Goal: Task Accomplishment & Management: Complete application form

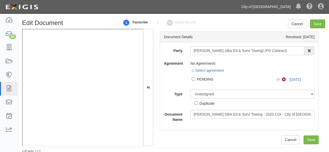
click at [271, 8] on link "City of [GEOGRAPHIC_DATA]" at bounding box center [266, 7] width 54 height 10
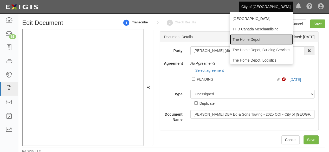
click at [248, 39] on link "The Home Depot" at bounding box center [261, 39] width 63 height 10
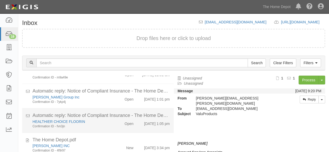
scroll to position [20, 0]
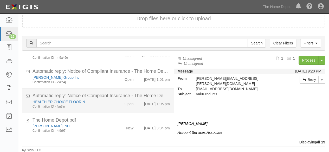
drag, startPoint x: 111, startPoint y: 126, endPoint x: 163, endPoint y: 108, distance: 54.6
click at [113, 126] on div "New" at bounding box center [125, 127] width 24 height 7
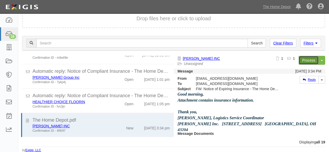
click at [304, 60] on link "Process" at bounding box center [309, 60] width 20 height 9
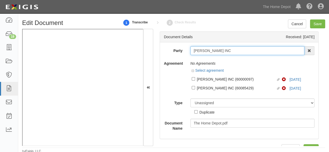
click at [202, 52] on input "[PERSON_NAME] INC" at bounding box center [248, 50] width 114 height 9
click at [201, 50] on input "[PERSON_NAME] INC" at bounding box center [248, 50] width 114 height 9
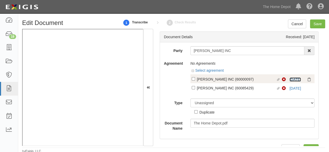
click at [295, 80] on link "10/1/25" at bounding box center [295, 80] width 11 height 4
click at [203, 79] on div "[PERSON_NAME] INC (60000097)" at bounding box center [236, 79] width 79 height 6
click at [195, 79] on input "Linked agreement GARDNER INC (60000097) Linked agreement" at bounding box center [193, 78] width 3 height 3
checkbox input "true"
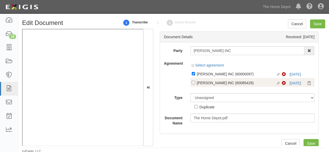
click at [202, 84] on div "[PERSON_NAME] INC (60085429)" at bounding box center [236, 83] width 79 height 6
click at [195, 84] on input "Linked agreement GARDNER INC (60085429) Linked agreement" at bounding box center [193, 82] width 3 height 3
checkbox input "true"
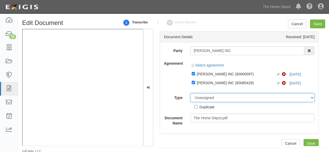
drag, startPoint x: 202, startPoint y: 98, endPoint x: 203, endPoint y: 94, distance: 3.9
click at [202, 97] on select "Unassigned Binder Cancellation Notice Certificate Contract Endorsement Insuranc…" at bounding box center [253, 98] width 125 height 9
select select "CertificateDetail"
click at [191, 94] on select "Unassigned Binder Cancellation Notice Certificate Contract Endorsement Insuranc…" at bounding box center [253, 98] width 125 height 9
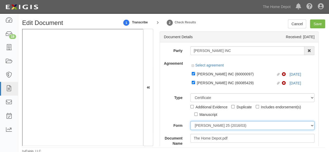
click at [200, 124] on select "ACORD 25 (2016/03) ACORD 101 ACORD 855 NY (2014/05) General" at bounding box center [253, 125] width 125 height 9
select select "GeneralFormDetail"
click at [191, 121] on select "ACORD 25 (2016/03) ACORD 101 ACORD 855 NY (2014/05) General" at bounding box center [253, 125] width 125 height 9
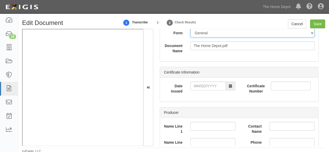
scroll to position [104, 0]
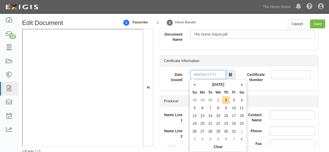
click at [206, 75] on input "Date Issued" at bounding box center [208, 74] width 35 height 9
click at [196, 130] on td "26" at bounding box center [195, 132] width 8 height 8
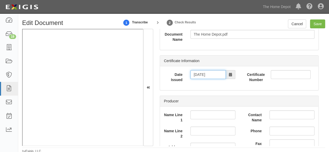
click at [211, 76] on input "10/26/2025" at bounding box center [208, 74] width 35 height 9
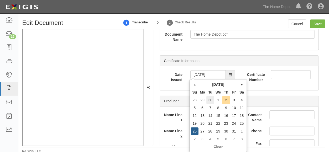
click at [212, 101] on td "30" at bounding box center [211, 100] width 8 height 8
type input "[DATE]"
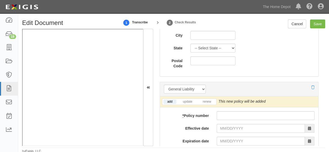
scroll to position [391, 0]
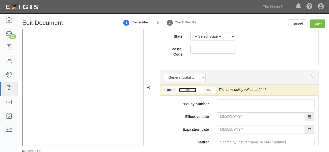
click at [184, 91] on link "update" at bounding box center [187, 90] width 17 height 4
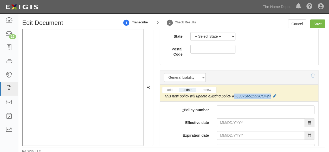
drag, startPoint x: 272, startPoint y: 94, endPoint x: 235, endPoint y: 97, distance: 37.4
click at [235, 97] on div "This new policy will update existing policy # Y6307S651553COF24" at bounding box center [220, 96] width 113 height 5
copy link "Y6307S651553COF24"
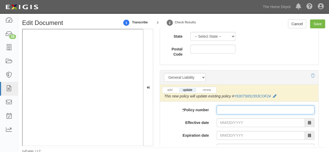
click at [223, 108] on input "* Policy number" at bounding box center [266, 110] width 98 height 9
paste input "Y6307S651553COF24"
type input "Y6307S651553COF25"
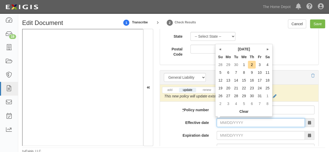
click at [232, 121] on input "Effective date" at bounding box center [261, 123] width 88 height 9
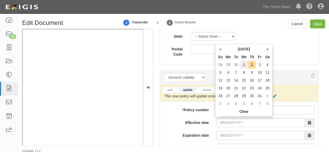
click at [246, 64] on td "1" at bounding box center [244, 65] width 8 height 8
type input "[DATE]"
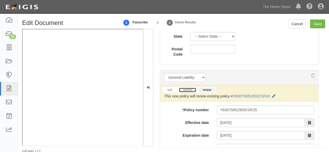
click at [187, 90] on link "update" at bounding box center [187, 90] width 17 height 4
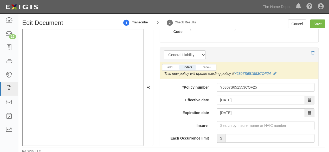
scroll to position [443, 0]
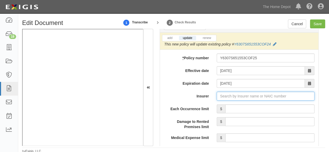
click at [229, 93] on input "Insurer" at bounding box center [266, 96] width 98 height 9
click at [231, 94] on input "Insurer" at bounding box center [266, 96] width 98 height 9
type input "21st Century Advantage Insurance Company (25232) NR Rating"
type input "2"
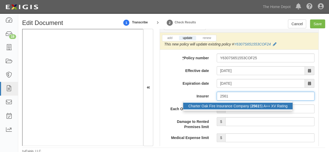
click at [225, 105] on div "Charter Oak Fire Insurance Company ( 2561 5) A++ XV Rating" at bounding box center [238, 106] width 110 height 7
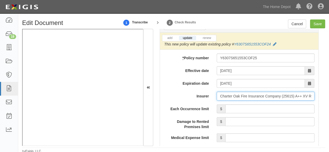
type input "Charter Oak Fire Insurance Company (25615) A++ XV Rating"
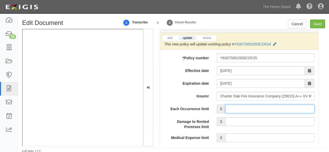
drag, startPoint x: 239, startPoint y: 109, endPoint x: 243, endPoint y: 103, distance: 6.9
click at [239, 109] on input "Each Occurrence limit" at bounding box center [270, 109] width 89 height 9
type input "1,000,000"
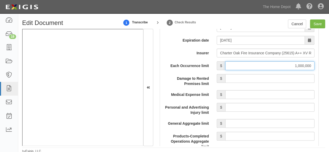
scroll to position [521, 0]
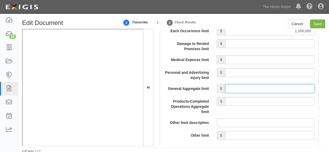
click at [237, 86] on input "General Aggregate limit" at bounding box center [270, 88] width 89 height 9
type input "2,000,000"
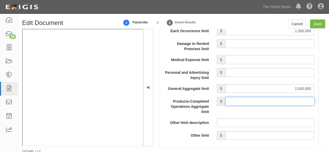
drag, startPoint x: 235, startPoint y: 99, endPoint x: 239, endPoint y: 80, distance: 18.9
click at [235, 97] on input "Products-Completed Operations Aggregate limit" at bounding box center [270, 101] width 89 height 9
type input "2,000,000"
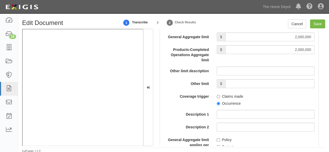
scroll to position [573, 0]
click at [217, 103] on input "Occurrence" at bounding box center [218, 103] width 3 height 3
radio input "true"
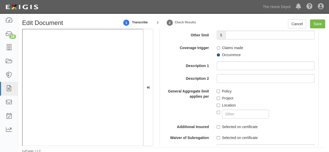
scroll to position [625, 0]
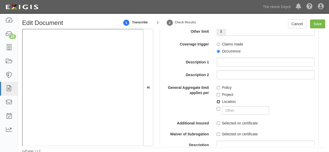
click at [217, 101] on input "Location" at bounding box center [218, 101] width 3 height 3
checkbox input "true"
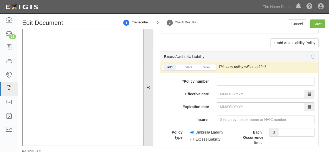
scroll to position [0, 0]
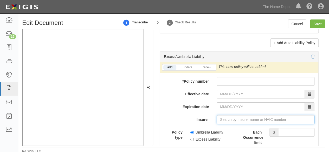
click at [231, 116] on input "Insurer" at bounding box center [266, 119] width 98 height 9
type input "21st Century Advantage Insurance Company (25232) NR Rating"
type input "2"
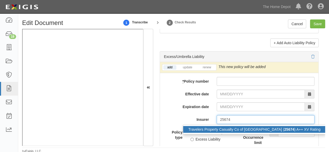
click at [220, 127] on div "Travelers Property Casualty Co of Amer ( 25674 ) A++ XV Rating" at bounding box center [254, 129] width 143 height 7
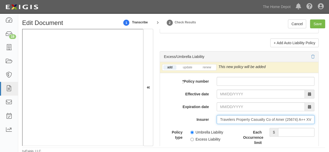
type input "Travelers Property Casualty Co of Amer (25674) A++ XV Rating"
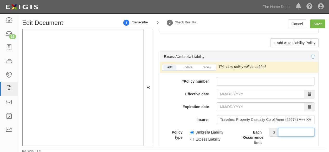
click at [287, 128] on input "Each Occurrence limit" at bounding box center [296, 132] width 36 height 9
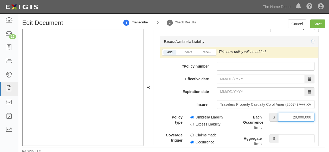
scroll to position [1120, 0]
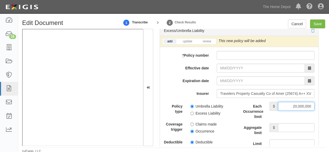
type input "20,000,000"
click at [291, 123] on input "Aggregate limit" at bounding box center [296, 127] width 36 height 9
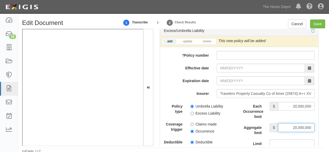
type input "20,000,000"
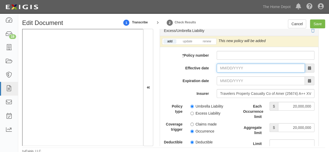
click at [223, 64] on input "Effective date" at bounding box center [261, 68] width 88 height 9
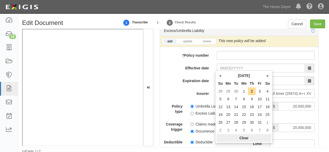
click at [244, 138] on th "Clear" at bounding box center [244, 138] width 55 height 8
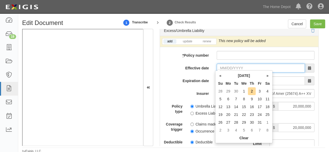
click at [231, 66] on input "Effective date" at bounding box center [261, 68] width 88 height 9
click at [238, 91] on td "30" at bounding box center [237, 92] width 8 height 8
type input "[DATE]"
type input "09/30/2026"
drag, startPoint x: 228, startPoint y: 65, endPoint x: 242, endPoint y: 73, distance: 16.3
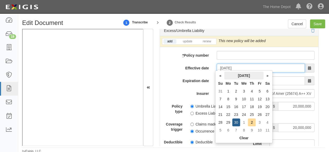
click at [228, 65] on input "[DATE]" at bounding box center [261, 68] width 88 height 9
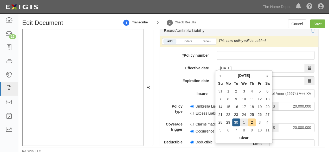
click at [243, 122] on td "1" at bounding box center [244, 123] width 8 height 8
type input "[DATE]"
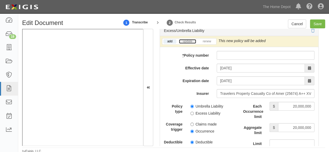
click at [187, 39] on link "update" at bounding box center [187, 41] width 17 height 4
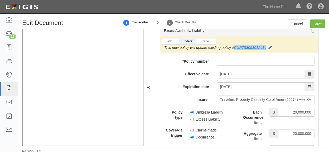
drag, startPoint x: 268, startPoint y: 43, endPoint x: 235, endPoint y: 47, distance: 33.0
click at [235, 47] on div "This new policy will update existing policy # CUP7S8053012414" at bounding box center [218, 47] width 108 height 5
copy link "CUP7S8053012414"
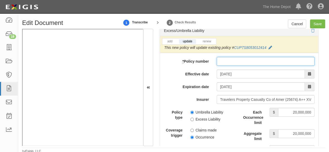
click at [223, 60] on input "* Policy number" at bounding box center [266, 61] width 98 height 9
paste input "CUP7S8053012414"
type input "CUP7S8053012414"
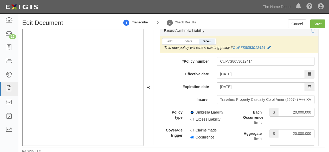
click at [193, 111] on input "Umbrella Liability" at bounding box center [192, 112] width 3 height 3
radio input "true"
click at [192, 136] on input "Occurrence" at bounding box center [192, 137] width 3 height 3
radio input "true"
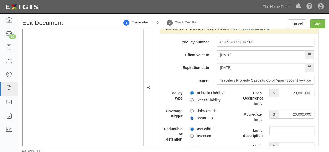
scroll to position [1172, 0]
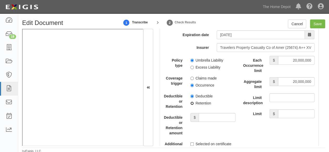
click at [192, 102] on input "Retention" at bounding box center [192, 103] width 3 height 3
radio input "true"
click at [318, 23] on input "Save" at bounding box center [317, 24] width 15 height 9
type input "1000000"
type input "2000000"
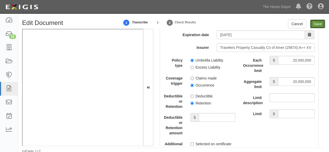
type input "2000000"
type input "20000000"
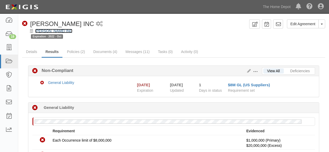
click at [51, 30] on link "[PERSON_NAME] INC" at bounding box center [53, 31] width 37 height 4
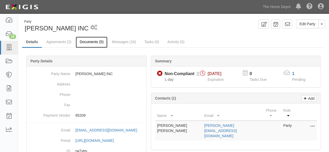
click at [87, 42] on link "Documents (5)" at bounding box center [92, 42] width 32 height 11
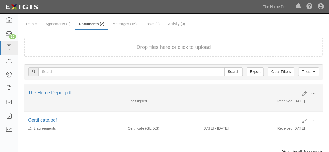
scroll to position [26, 0]
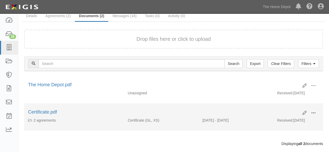
click at [314, 114] on span at bounding box center [314, 113] width 5 height 5
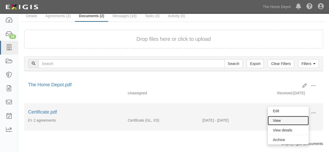
click at [293, 120] on link "View" at bounding box center [288, 120] width 41 height 9
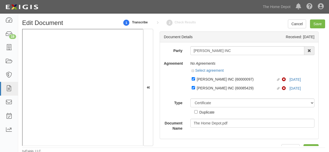
select select "CertificateDetail"
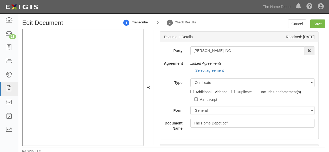
scroll to position [26, 0]
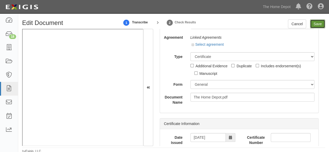
click at [318, 25] on input "Save" at bounding box center [317, 24] width 15 height 9
type input "1000000"
type input "2000000"
type input "20000000"
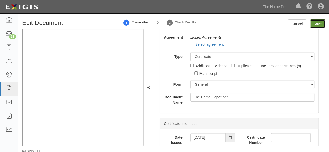
type input "20000000"
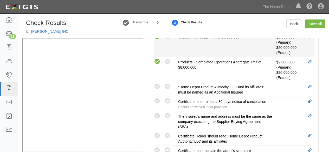
scroll to position [234, 0]
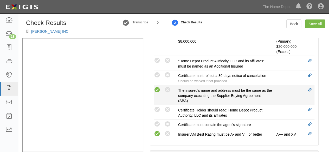
click at [157, 89] on icon at bounding box center [157, 90] width 7 height 7
radio input "true"
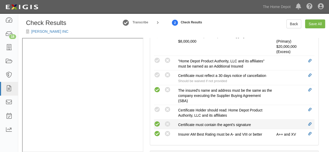
click at [159, 121] on icon at bounding box center [157, 124] width 7 height 7
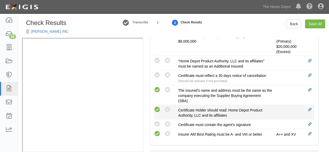
radio input "true"
click at [159, 107] on icon at bounding box center [157, 110] width 7 height 7
radio input "true"
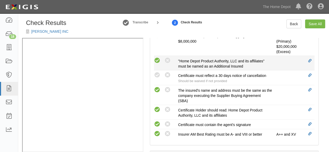
click at [158, 59] on icon at bounding box center [157, 61] width 7 height 7
radio input "true"
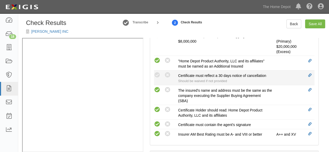
drag, startPoint x: 168, startPoint y: 75, endPoint x: 183, endPoint y: 76, distance: 15.1
click at [168, 75] on icon at bounding box center [168, 75] width 7 height 7
radio input "true"
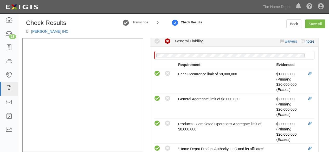
scroll to position [91, 0]
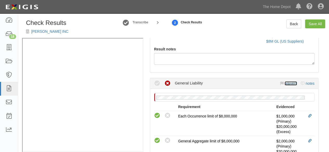
click at [288, 84] on link "waivers" at bounding box center [291, 84] width 12 height 4
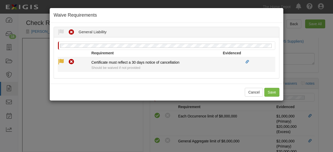
click at [60, 61] on icon at bounding box center [61, 62] width 7 height 7
radio input "true"
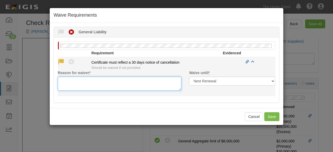
click at [68, 82] on textarea "Reason for waiver *" at bounding box center [120, 84] width 124 height 14
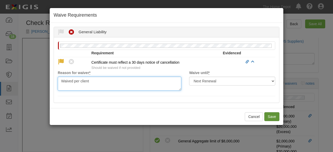
type textarea "Waived per client"
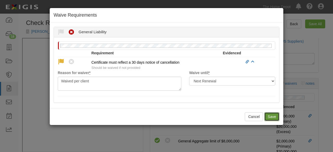
click at [271, 115] on button "Save" at bounding box center [272, 117] width 15 height 9
radio input "true"
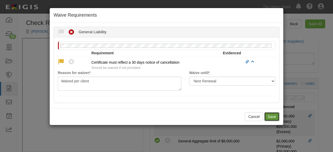
radio input "true"
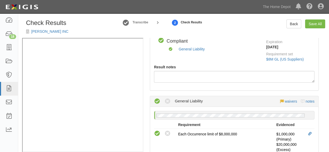
scroll to position [0, 0]
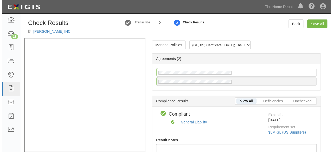
scroll to position [7, 0]
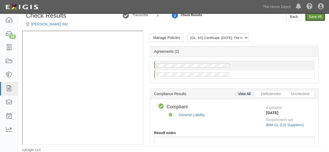
click at [313, 17] on link "Save All" at bounding box center [316, 16] width 20 height 9
radio input "false"
radio input "true"
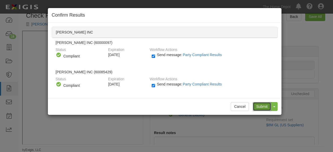
drag, startPoint x: 262, startPoint y: 108, endPoint x: 257, endPoint y: 99, distance: 10.5
click at [262, 106] on input "Submit" at bounding box center [262, 106] width 18 height 9
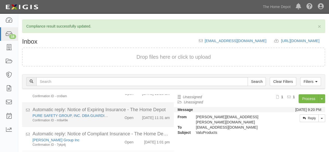
scroll to position [38, 0]
